Goal: Share content: Share content

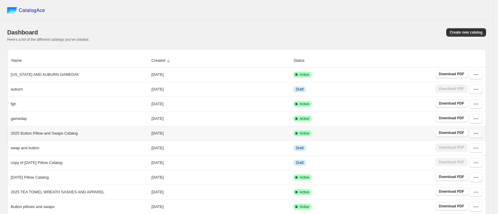
click at [482, 133] on button "button" at bounding box center [475, 133] width 13 height 10
click at [474, 60] on span "View catalog links" at bounding box center [472, 62] width 22 height 10
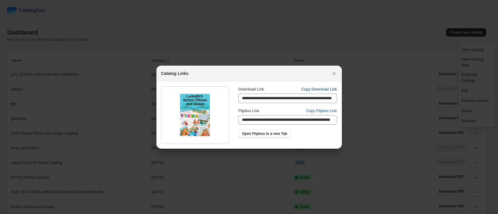
click at [322, 89] on span "Copy Download Link" at bounding box center [319, 89] width 36 height 6
click at [331, 71] on icon ":rv:" at bounding box center [334, 73] width 6 height 6
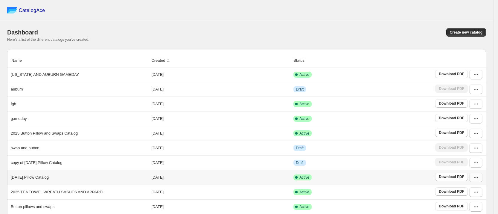
click at [479, 178] on icon "button" at bounding box center [476, 177] width 6 height 6
click at [476, 106] on span "View catalog links" at bounding box center [472, 106] width 22 height 10
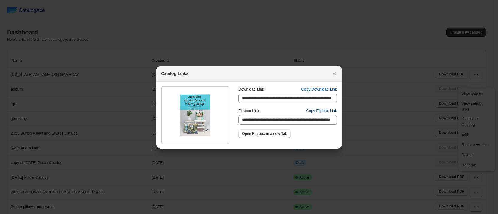
click at [330, 108] on span "Copy Flipbox Link" at bounding box center [321, 111] width 31 height 6
click at [334, 74] on icon ":rv:" at bounding box center [334, 73] width 6 height 6
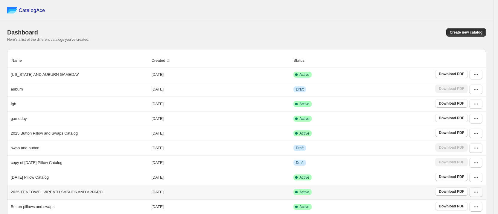
click at [479, 192] on icon "button" at bounding box center [476, 192] width 6 height 6
click at [475, 119] on span "View catalog links" at bounding box center [472, 120] width 22 height 10
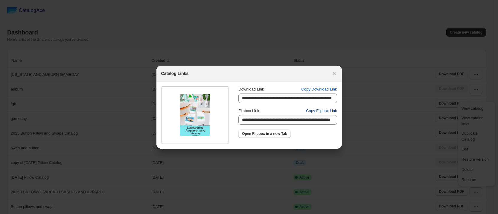
click at [321, 110] on span "Copy Flipbox Link" at bounding box center [321, 111] width 31 height 6
click at [335, 71] on icon ":rv:" at bounding box center [334, 73] width 6 height 6
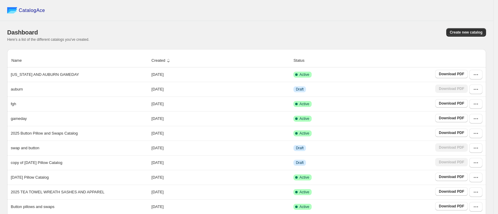
click at [289, 11] on div "CatalogAce" at bounding box center [246, 10] width 493 height 21
click at [331, 15] on div "CatalogAce" at bounding box center [246, 10] width 493 height 21
